Goal: Use online tool/utility

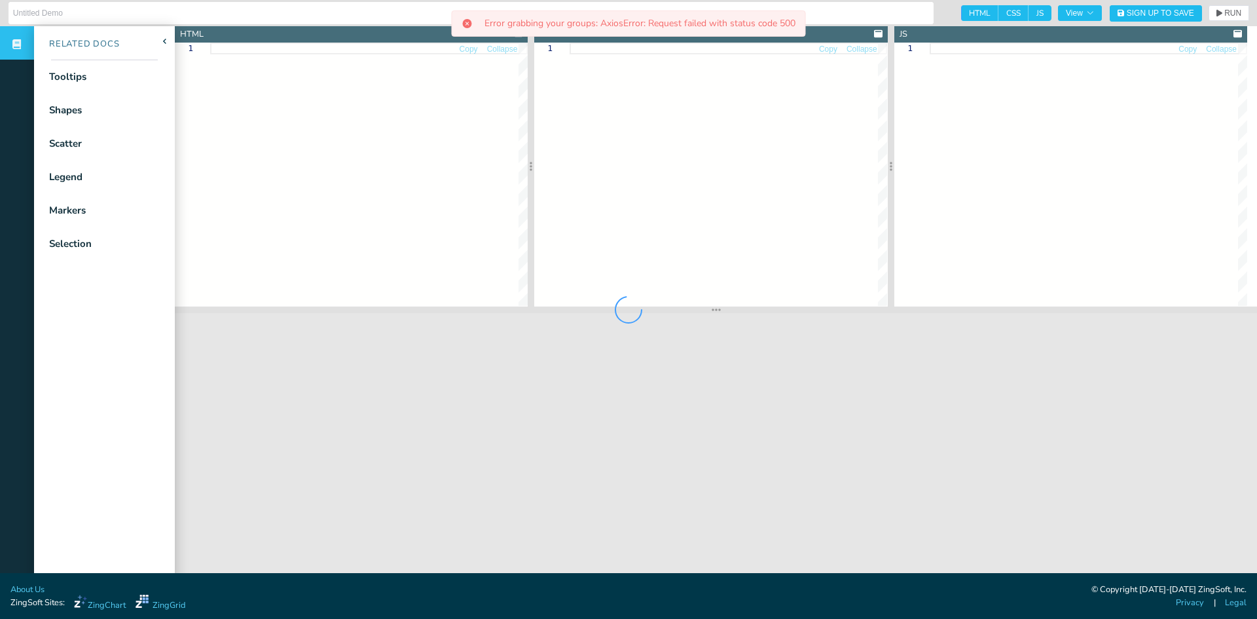
type input "Selectable Nodes on Scatter Chart"
type textarea "<!DOCTYPE html> <html> <head> <meta charset="utf-8"> <title>ZingSoft Demo</titl…"
type textarea ".chart--container { height: 100%; width: 100%; min-height: 530px; } .zc-ref { d…"
type textarea "let chartData = [ { text: '[DEMOGRAPHIC_DATA]', values: [[161.2, 51.6], [167.5,…"
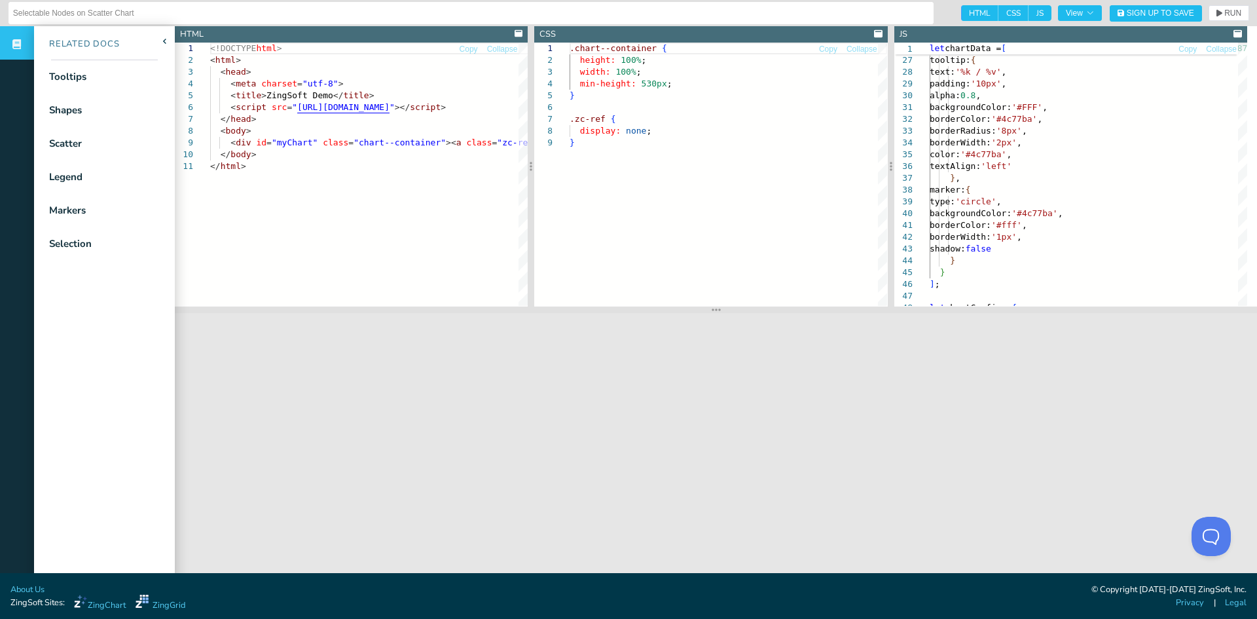
click at [961, 14] on span "HTML" at bounding box center [979, 13] width 37 height 16
click at [961, 14] on input "HTML" at bounding box center [965, 9] width 9 height 9
checkbox input "false"
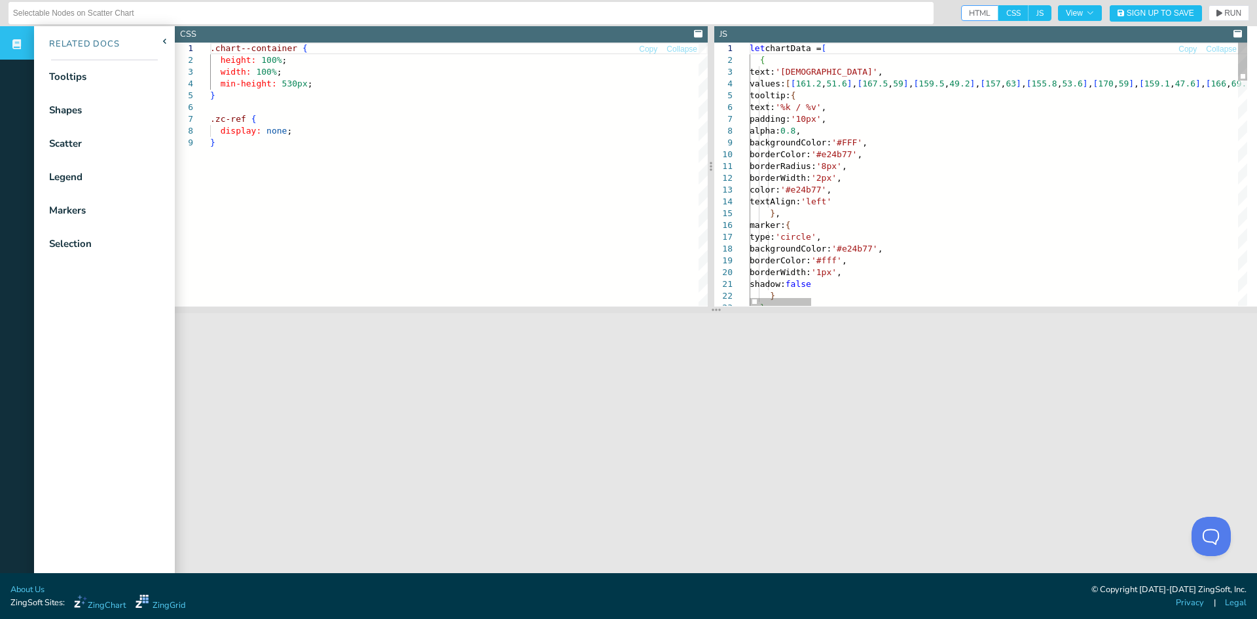
type textarea "borderRadius: '8px', borderWidth: '2px', color: '#e24b77', textAlign: 'left' },…"
